Goal: Check status: Check status

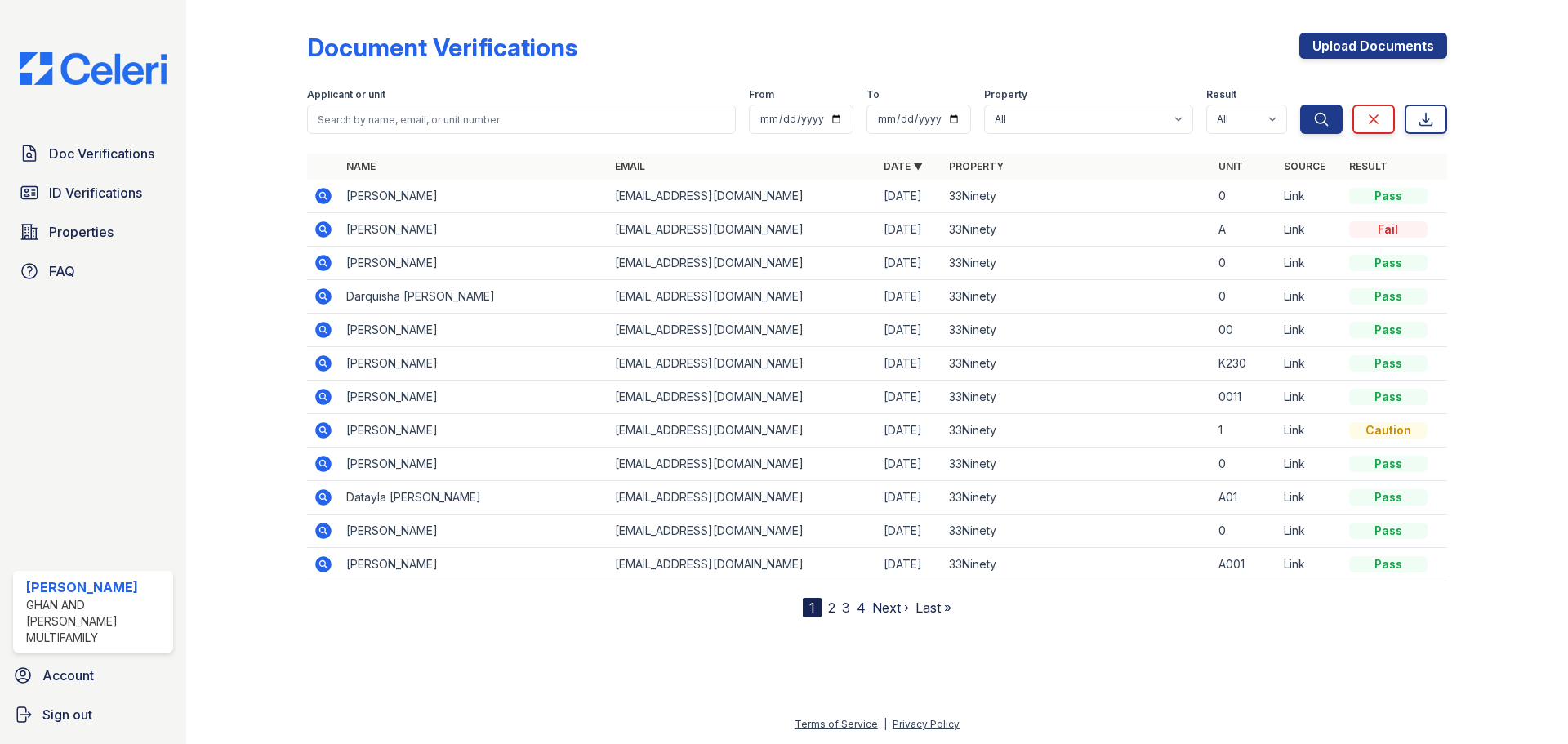
click at [322, 260] on icon at bounding box center [323, 263] width 20 height 20
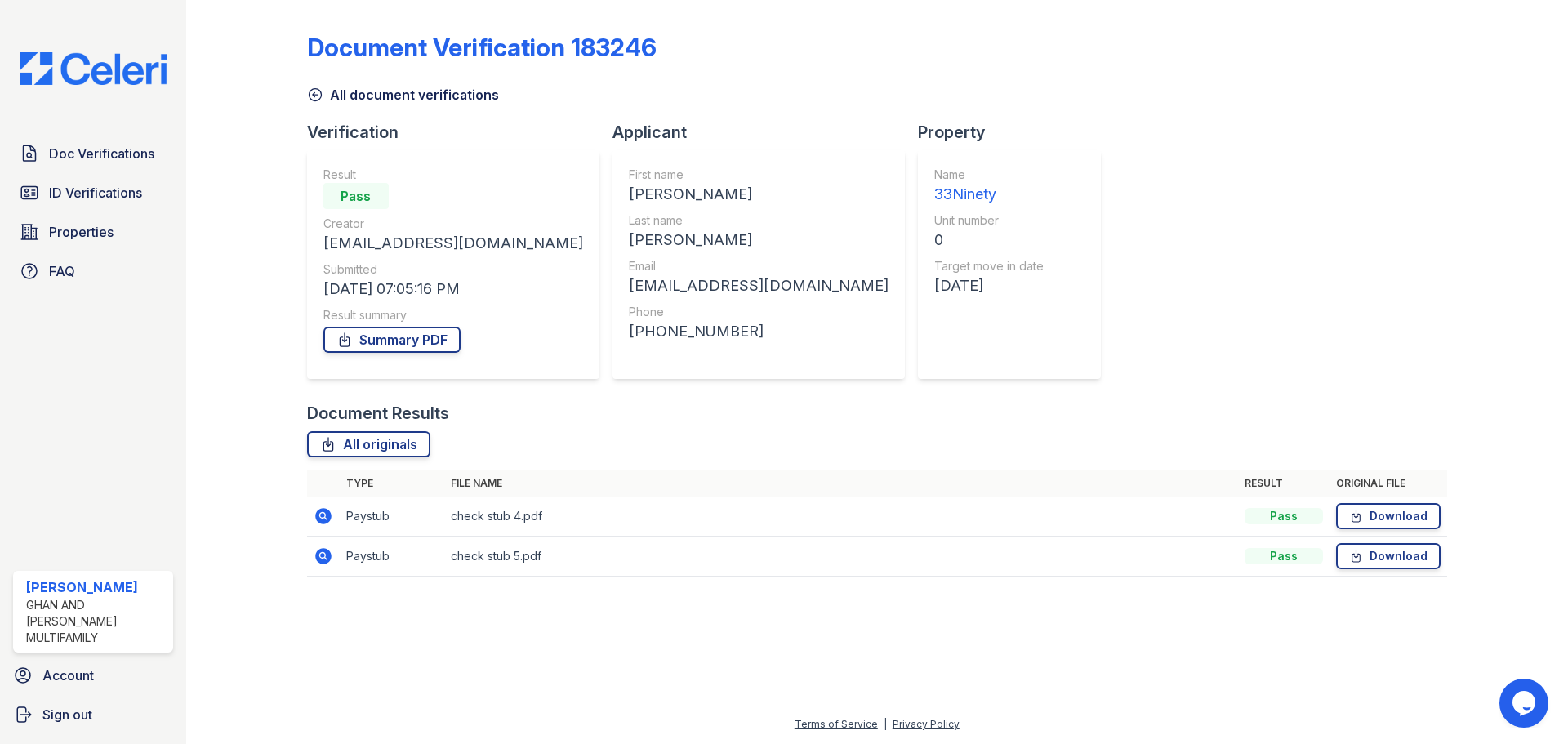
click at [325, 563] on icon at bounding box center [323, 556] width 16 height 16
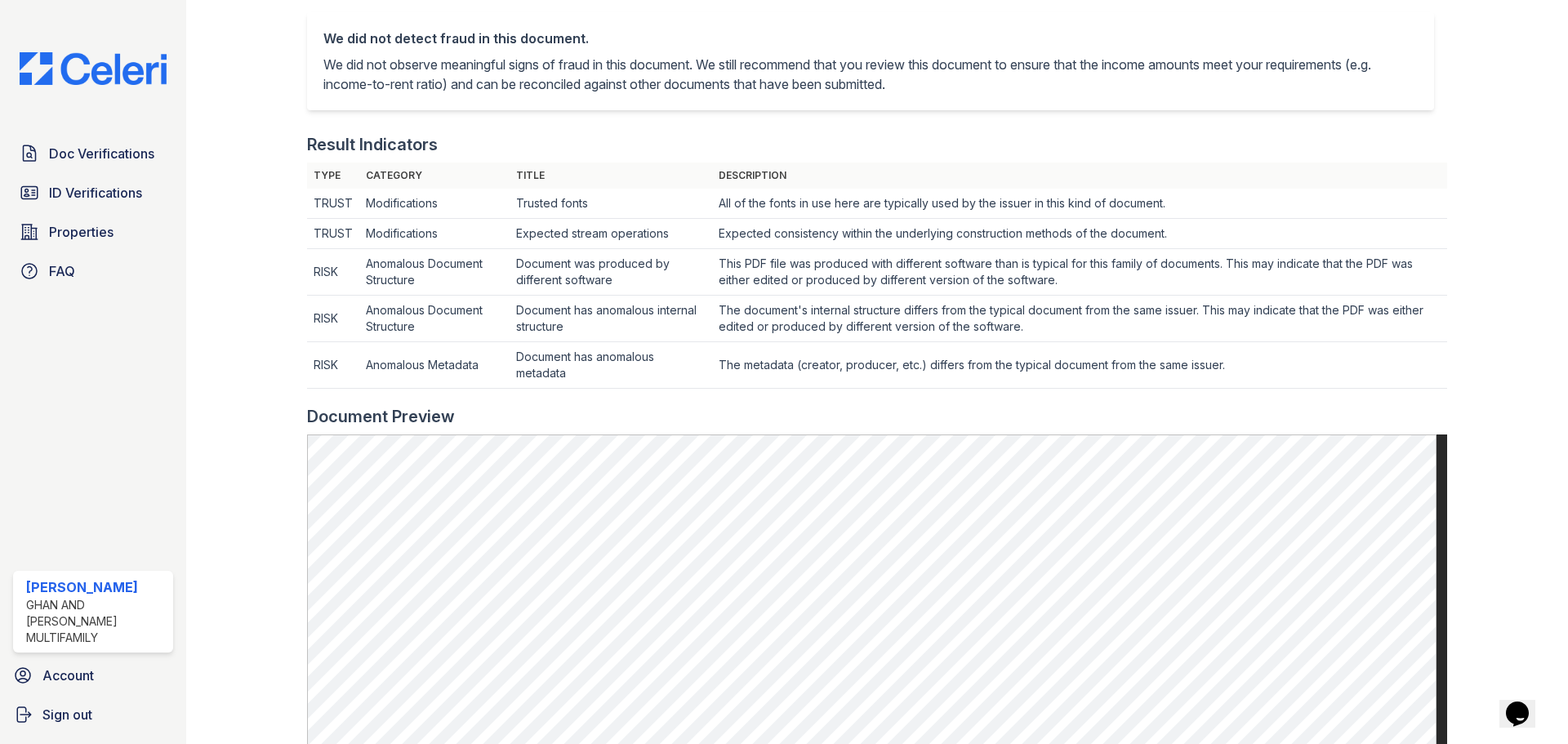
scroll to position [47, 0]
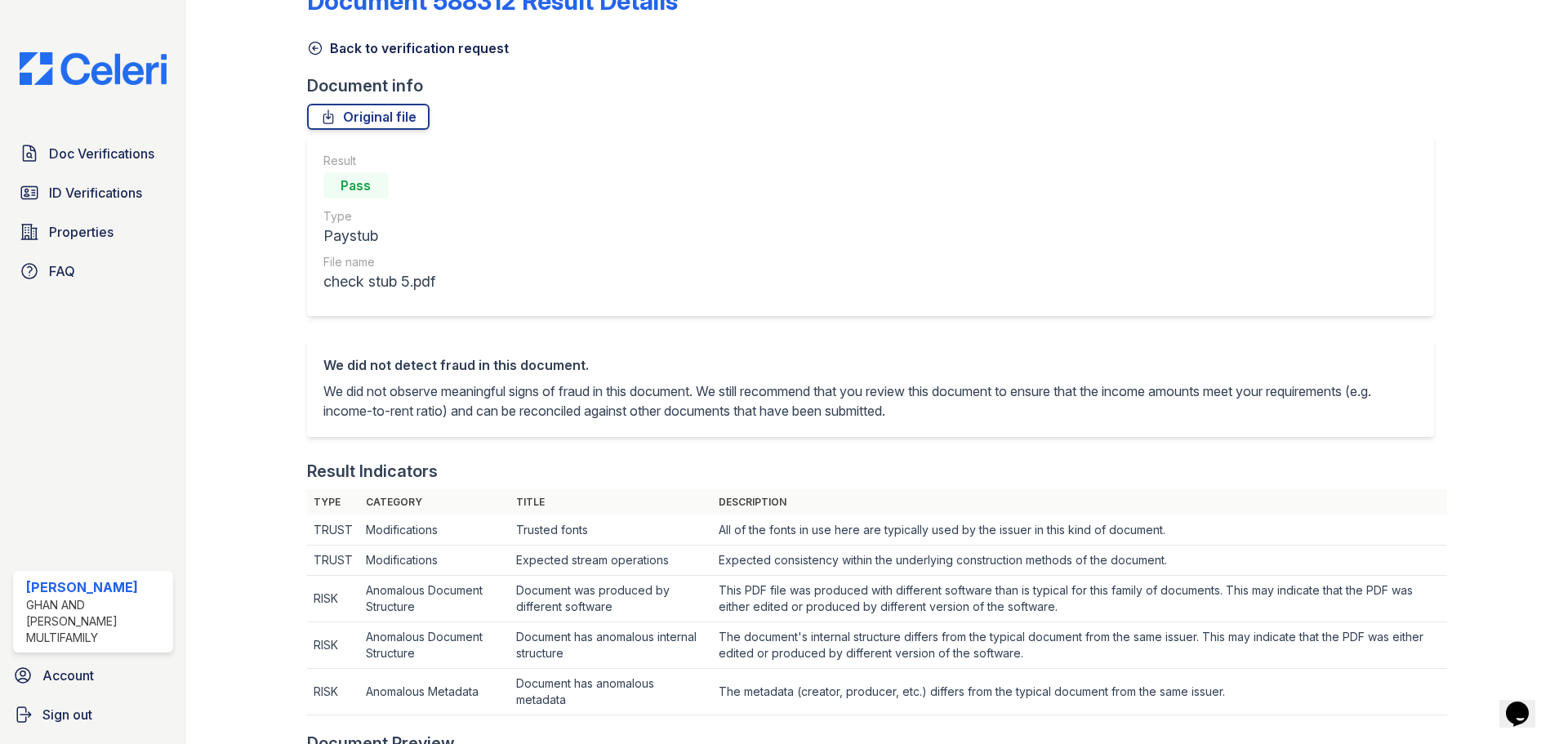
click at [319, 49] on icon at bounding box center [315, 48] width 16 height 16
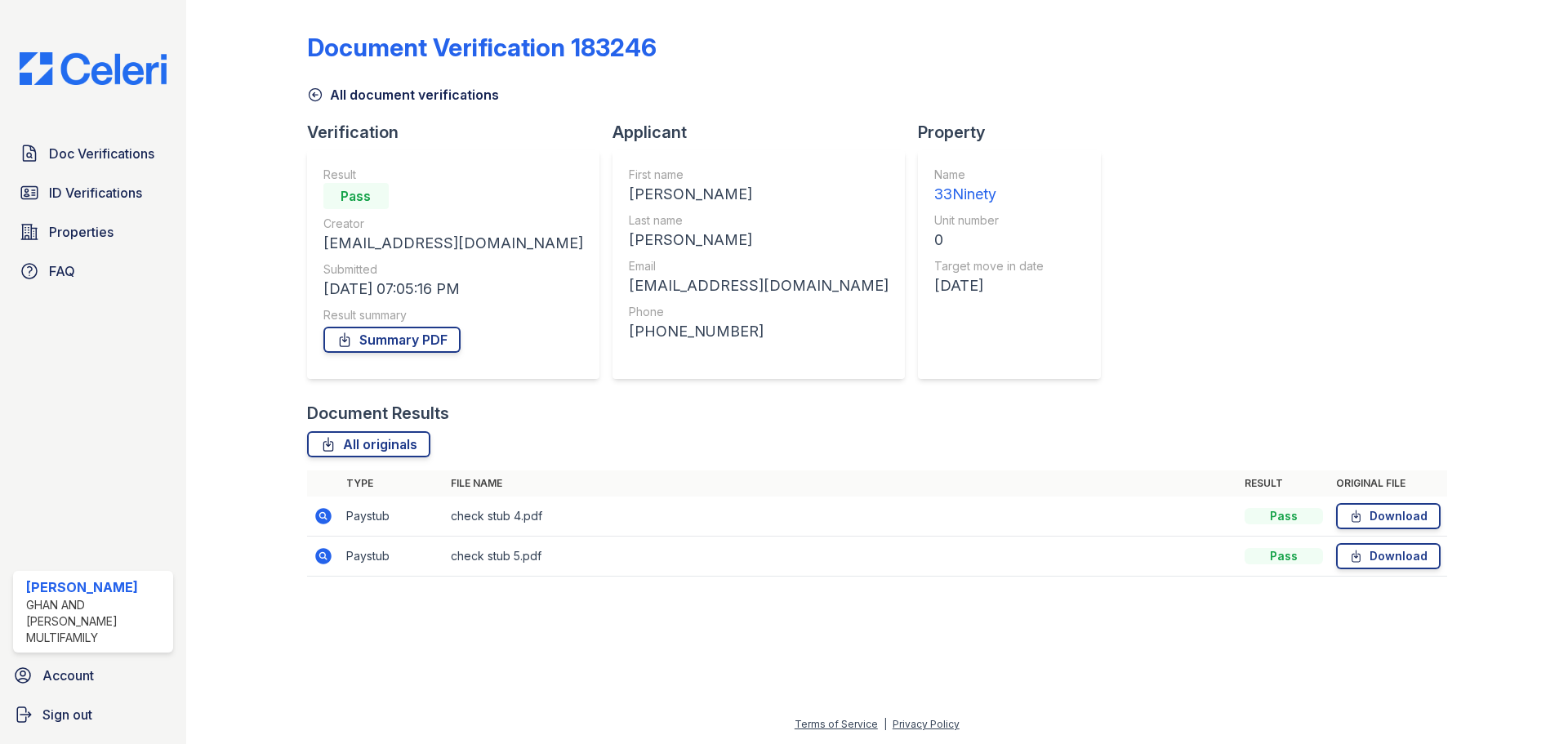
click at [325, 518] on icon at bounding box center [323, 516] width 20 height 20
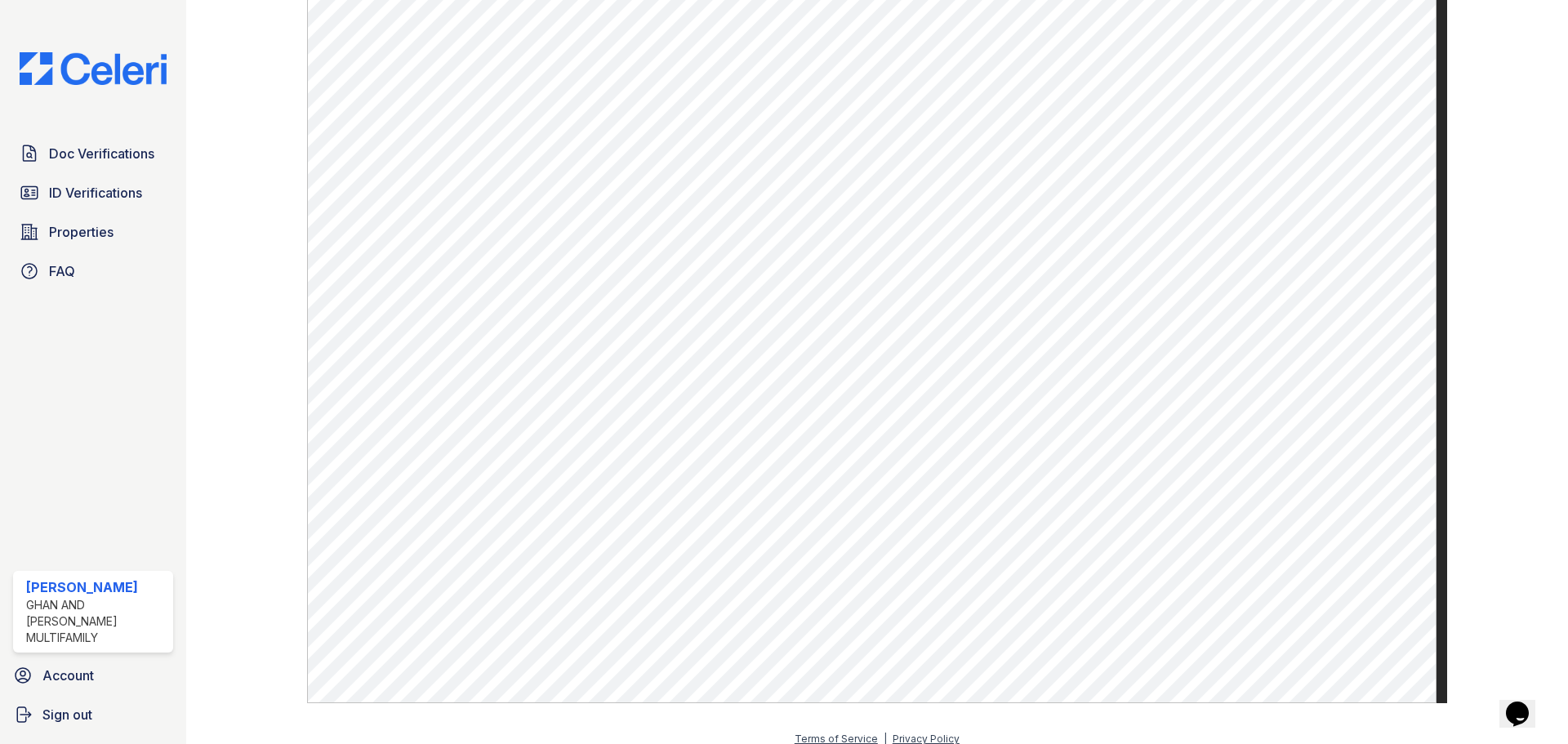
scroll to position [864, 0]
click at [77, 158] on span "Doc Verifications" at bounding box center [101, 154] width 105 height 20
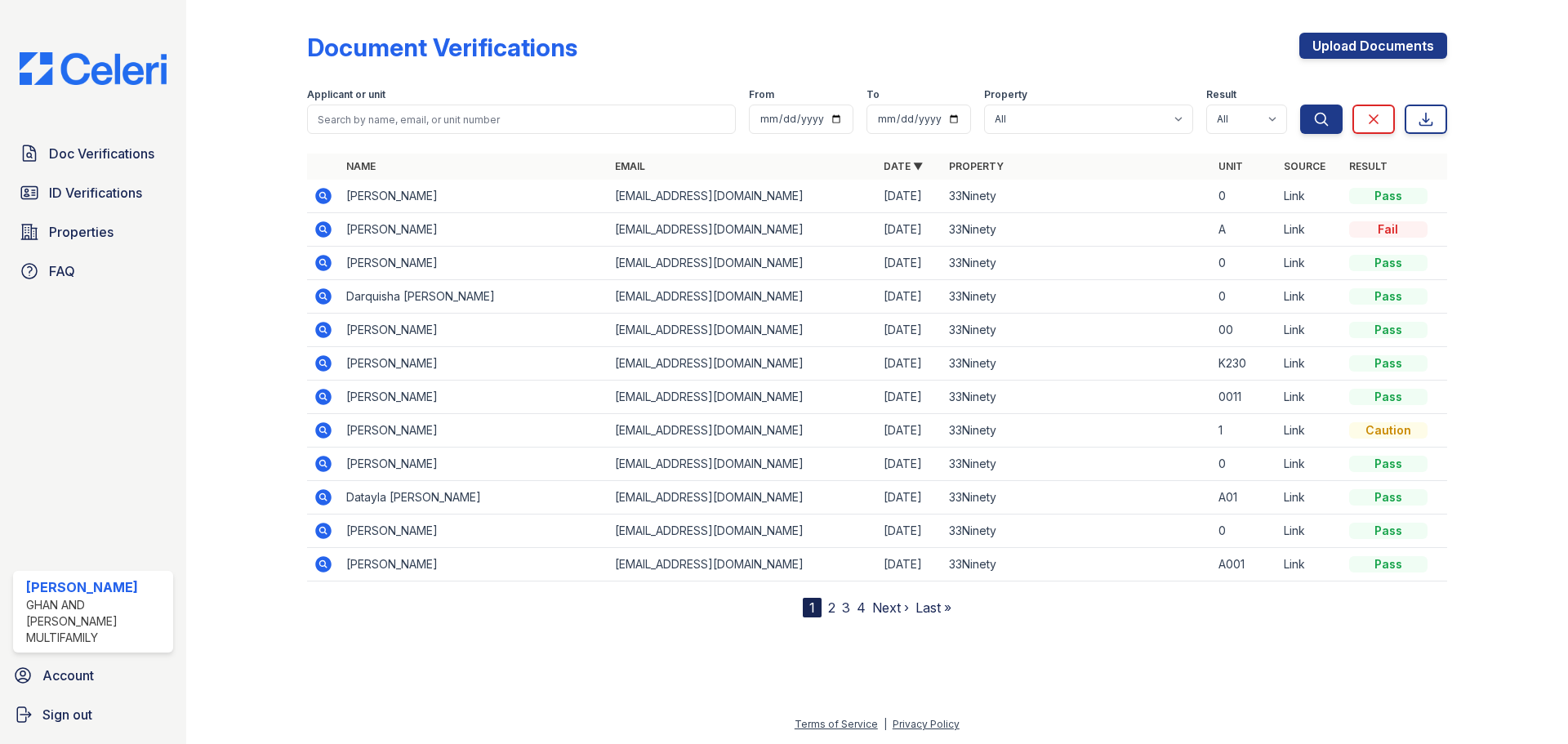
click at [318, 562] on icon at bounding box center [323, 564] width 16 height 16
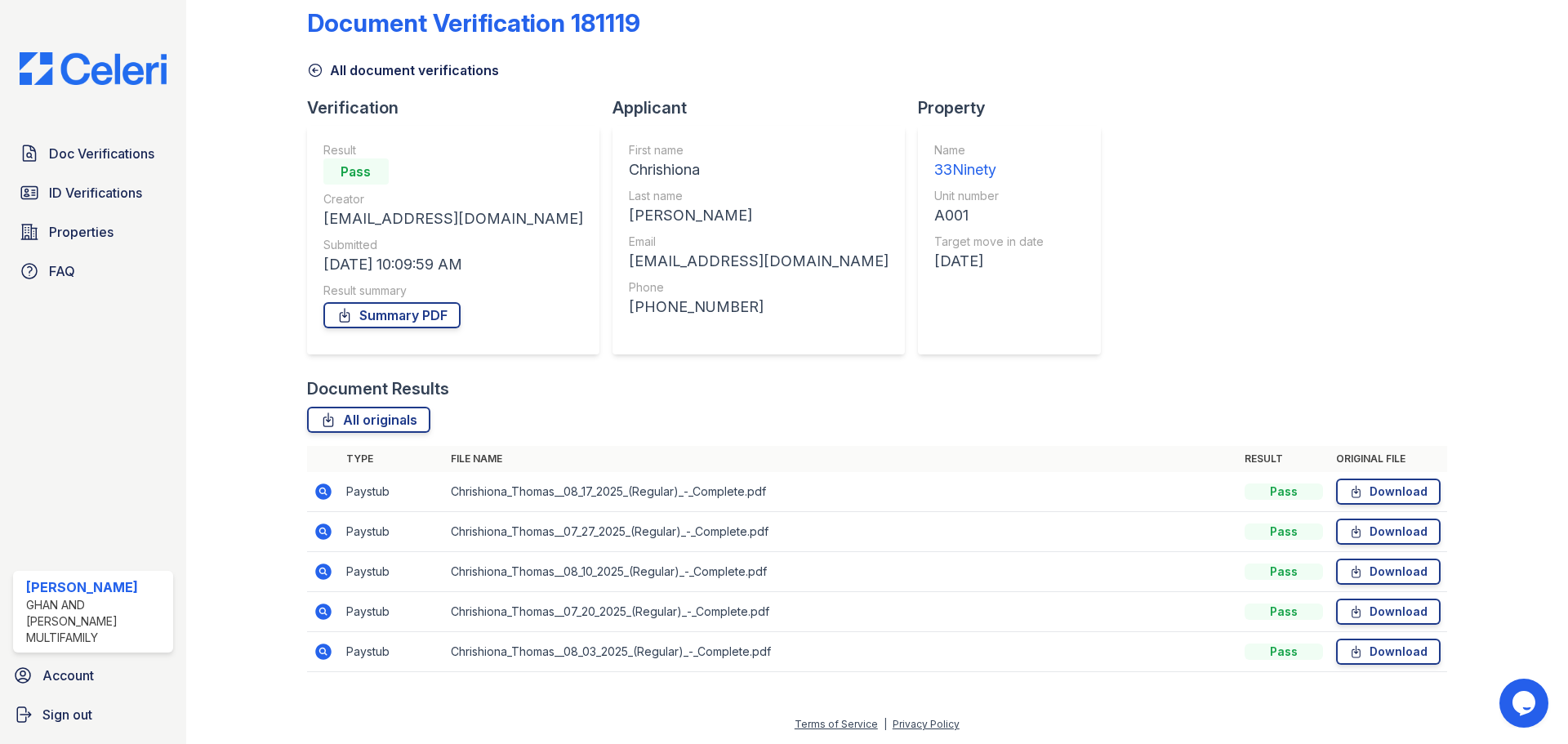
click at [320, 497] on icon at bounding box center [323, 491] width 16 height 16
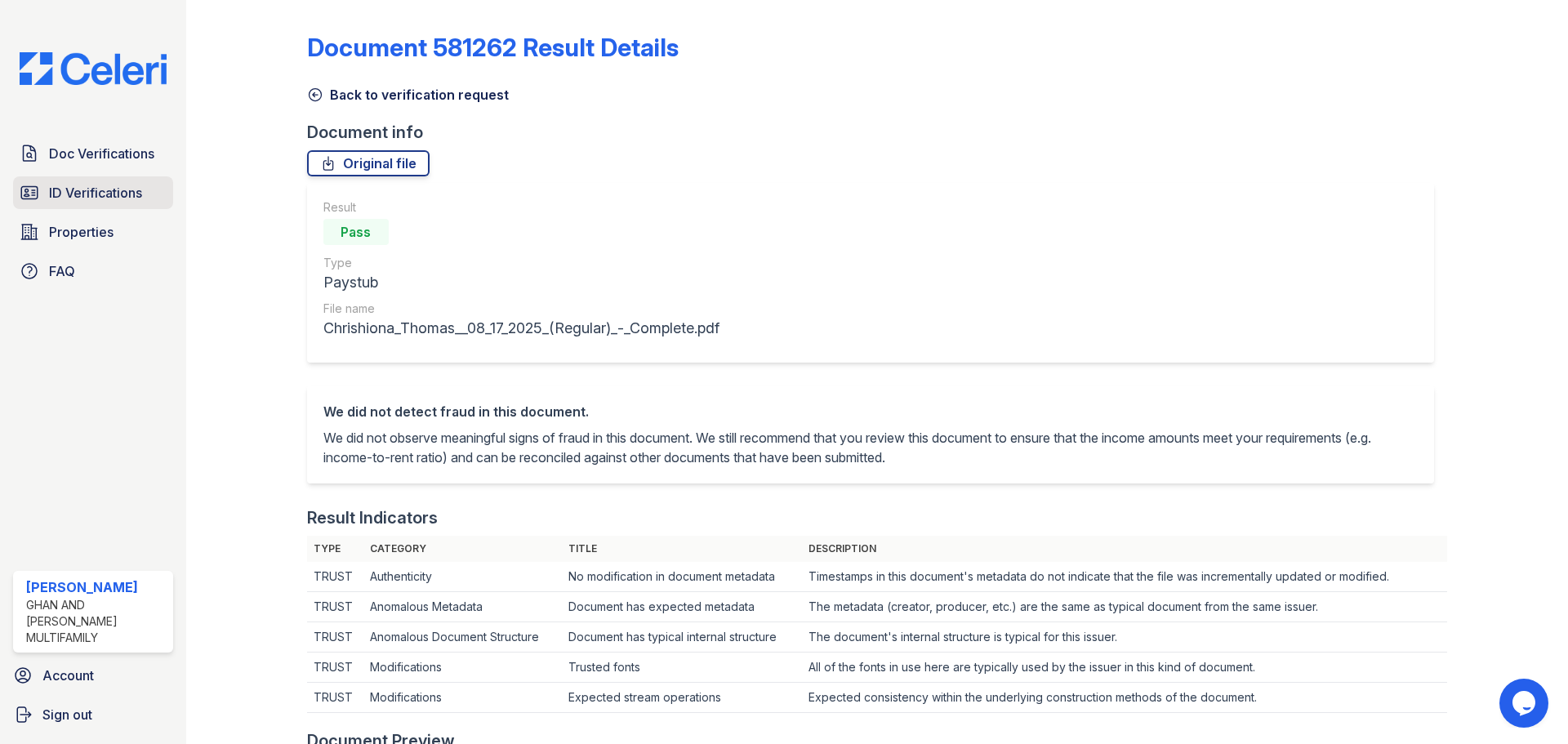
drag, startPoint x: 55, startPoint y: 159, endPoint x: 57, endPoint y: 185, distance: 26.1
click at [55, 159] on span "Doc Verifications" at bounding box center [101, 154] width 105 height 20
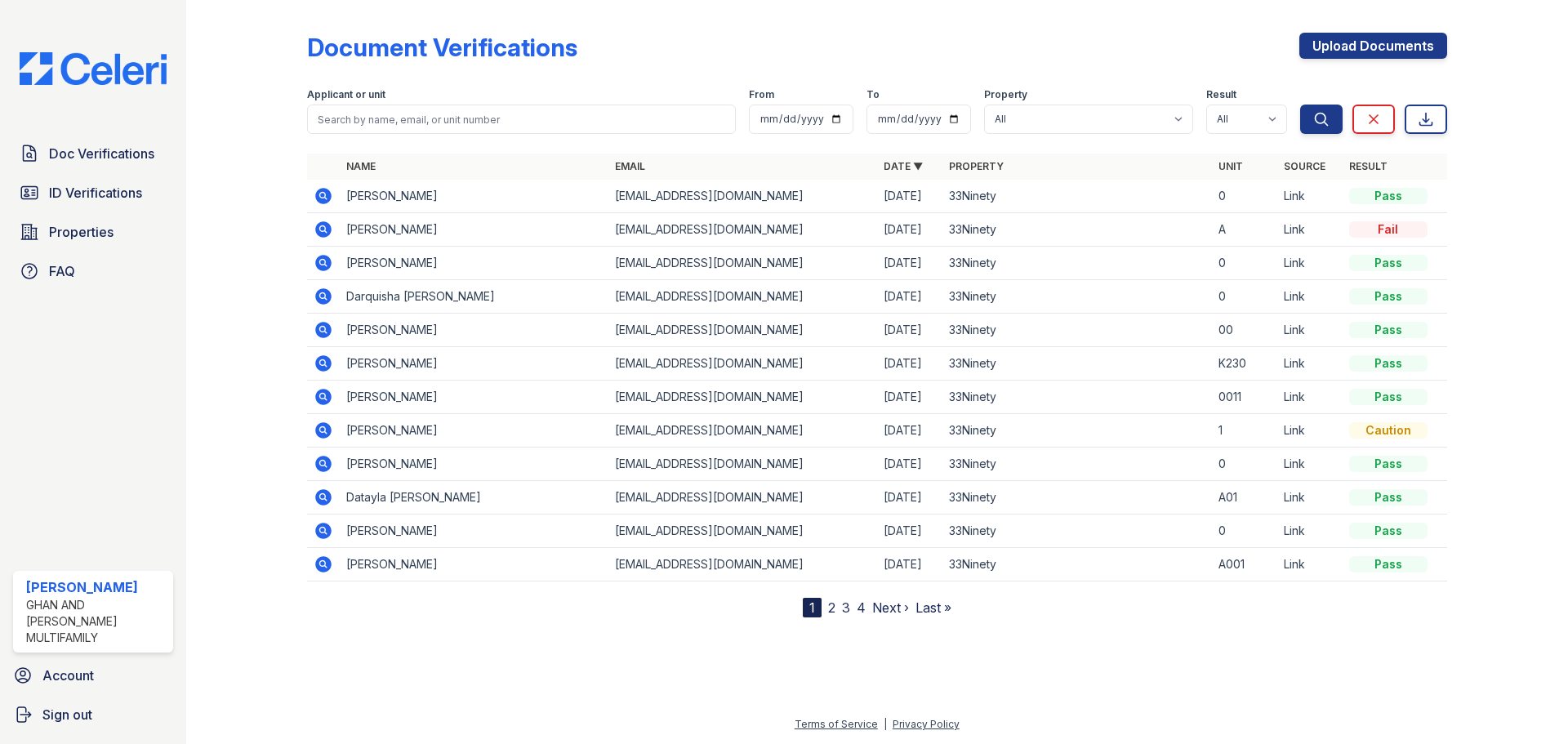
click at [325, 228] on icon at bounding box center [323, 229] width 20 height 20
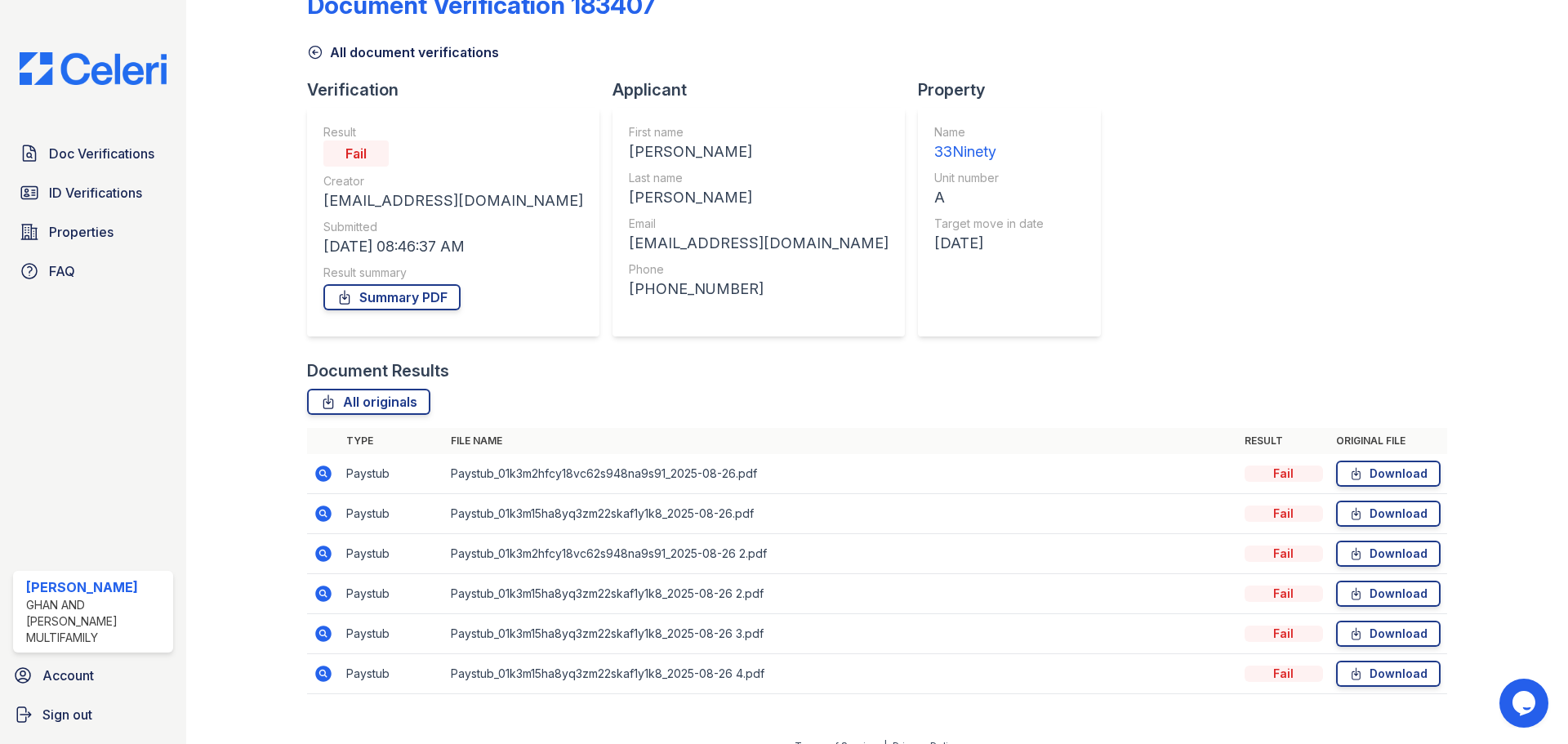
scroll to position [64, 0]
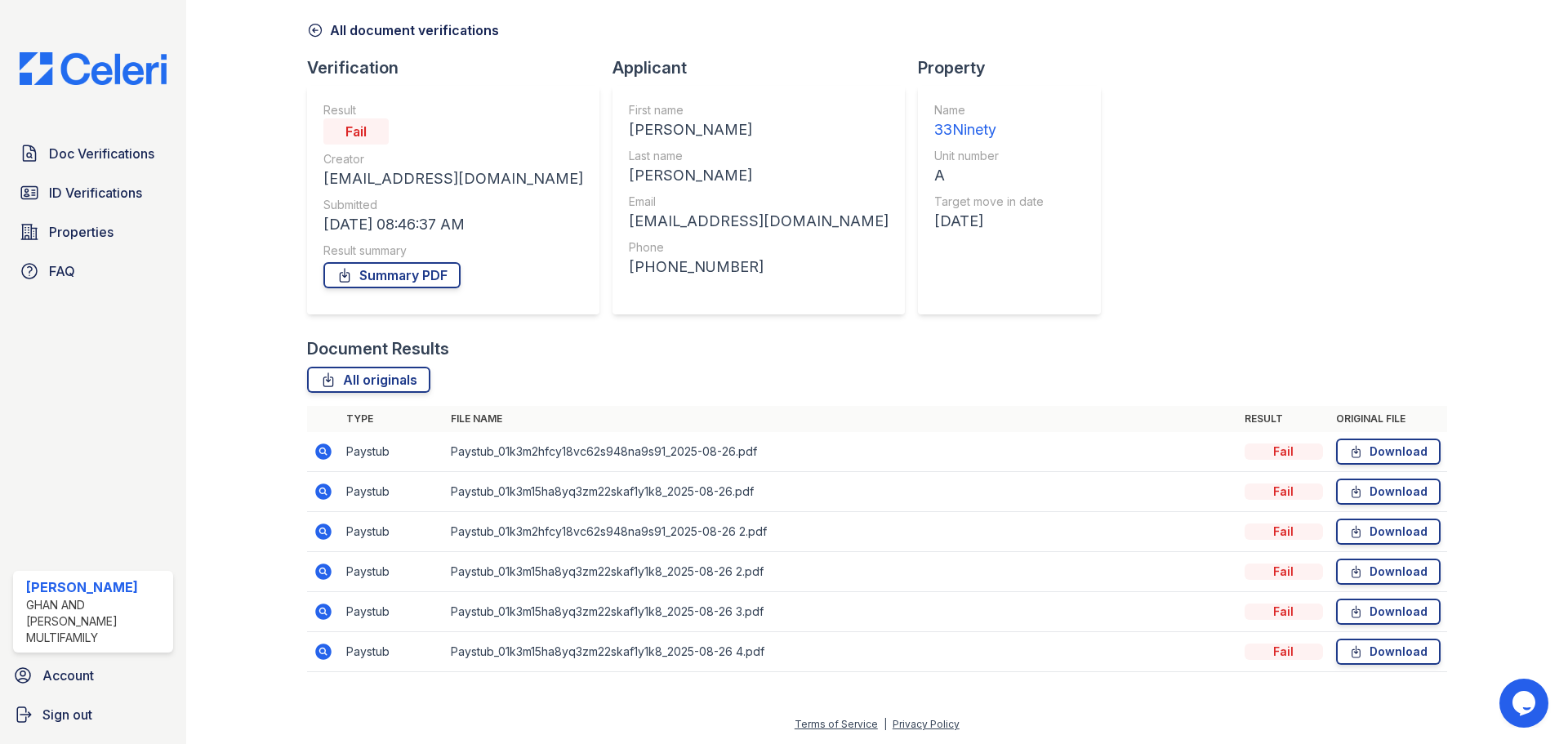
click at [317, 649] on icon at bounding box center [323, 651] width 16 height 16
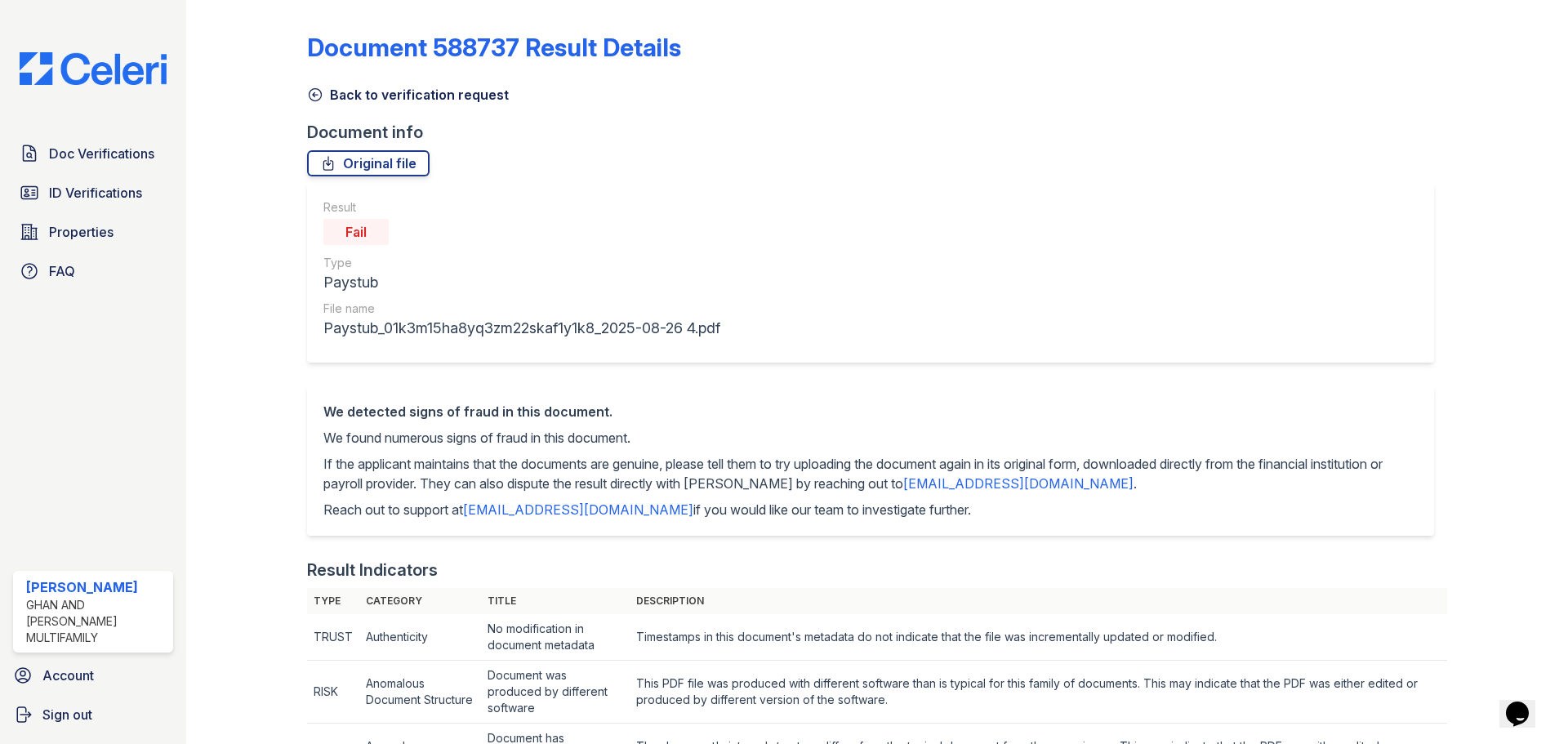
click at [320, 97] on icon at bounding box center [315, 95] width 16 height 16
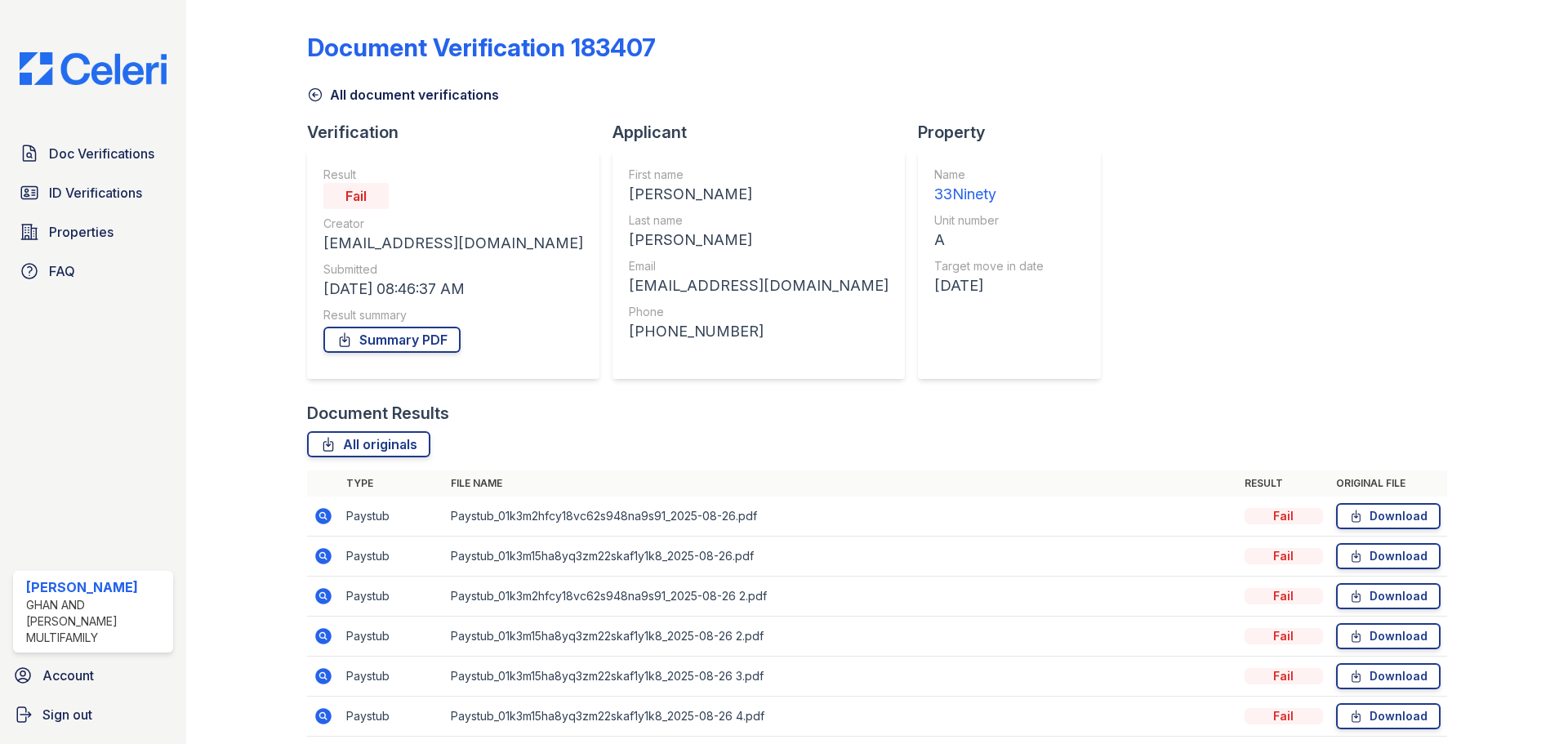
click at [320, 678] on icon at bounding box center [323, 676] width 20 height 20
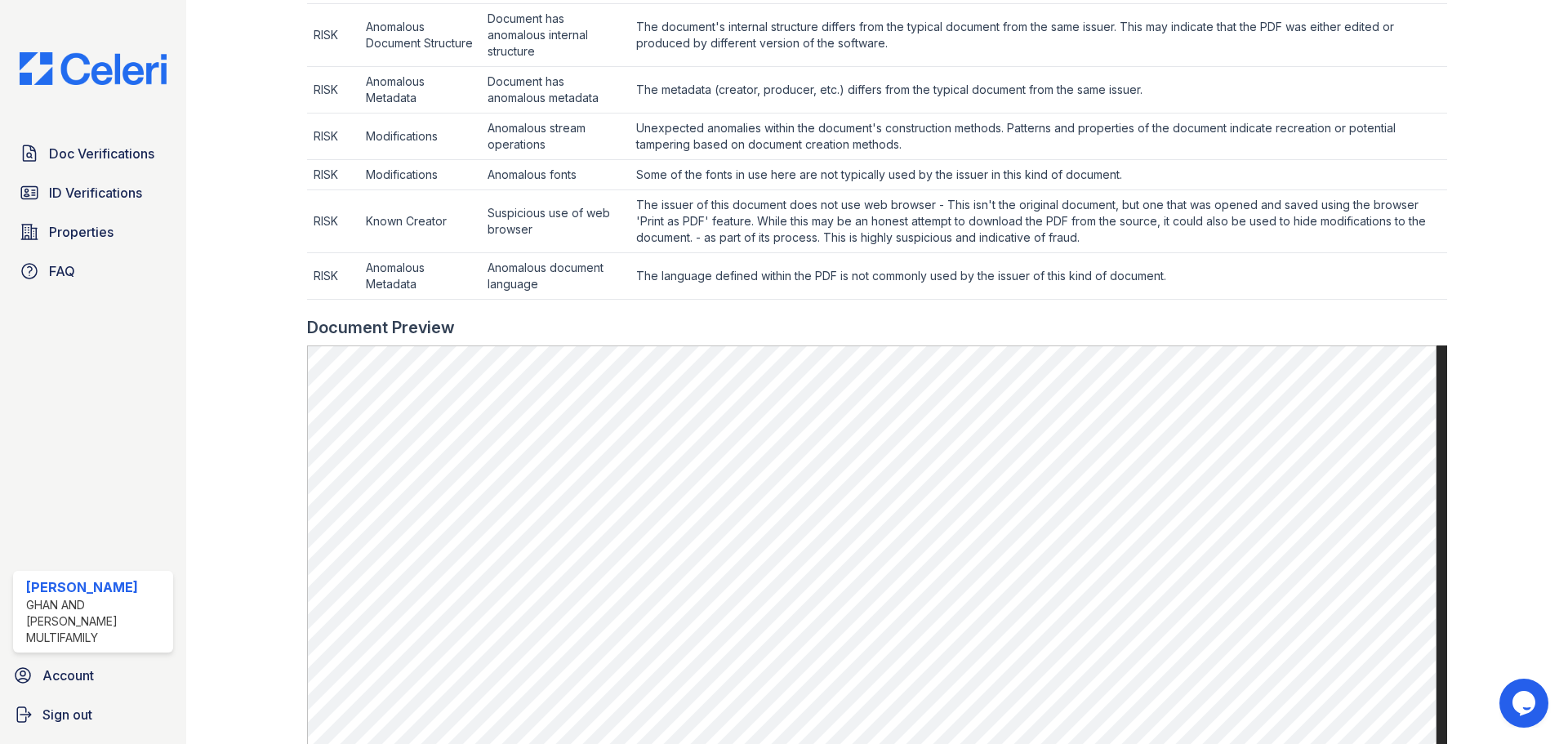
scroll to position [899, 0]
